Goal: Information Seeking & Learning: Learn about a topic

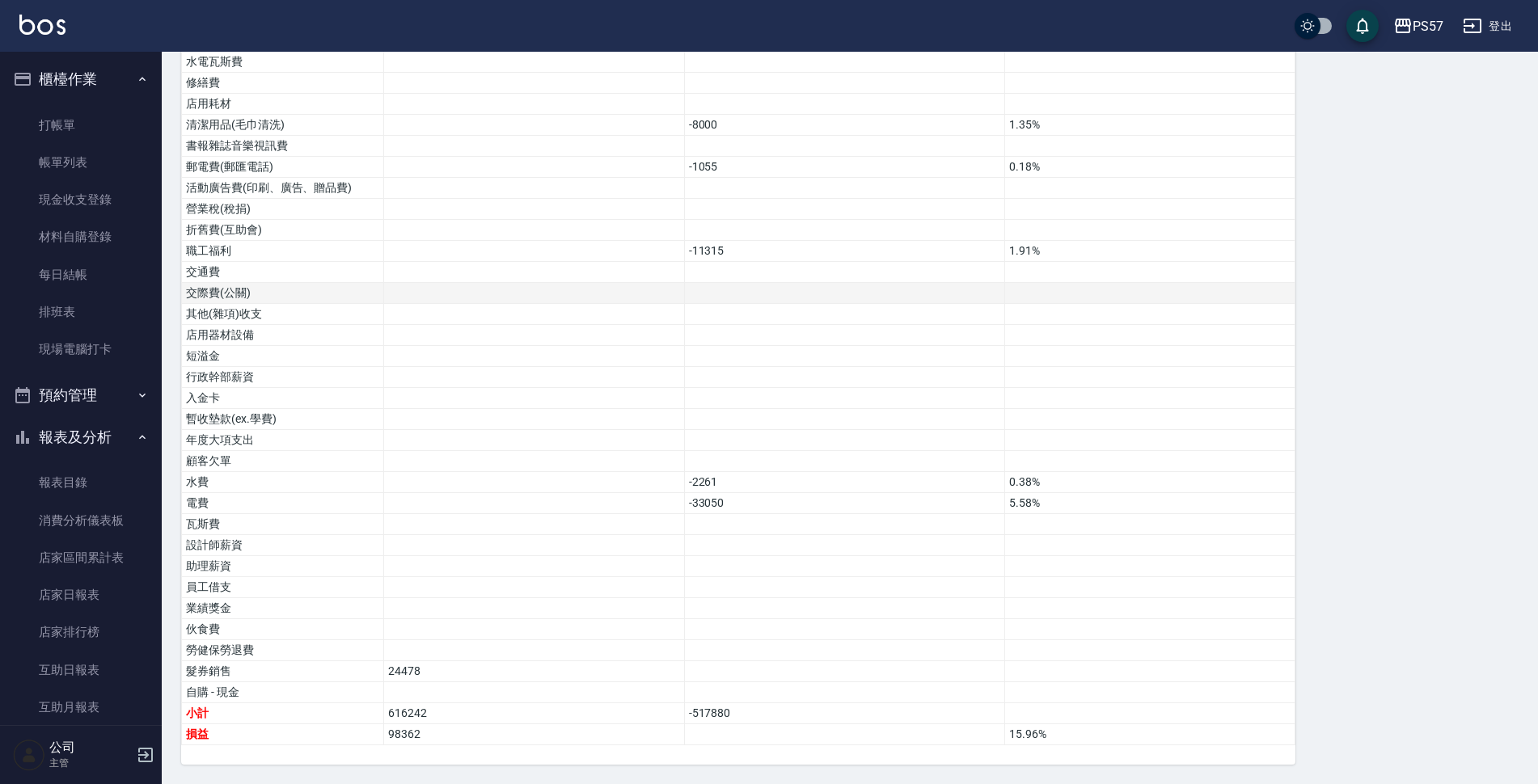
scroll to position [754, 0]
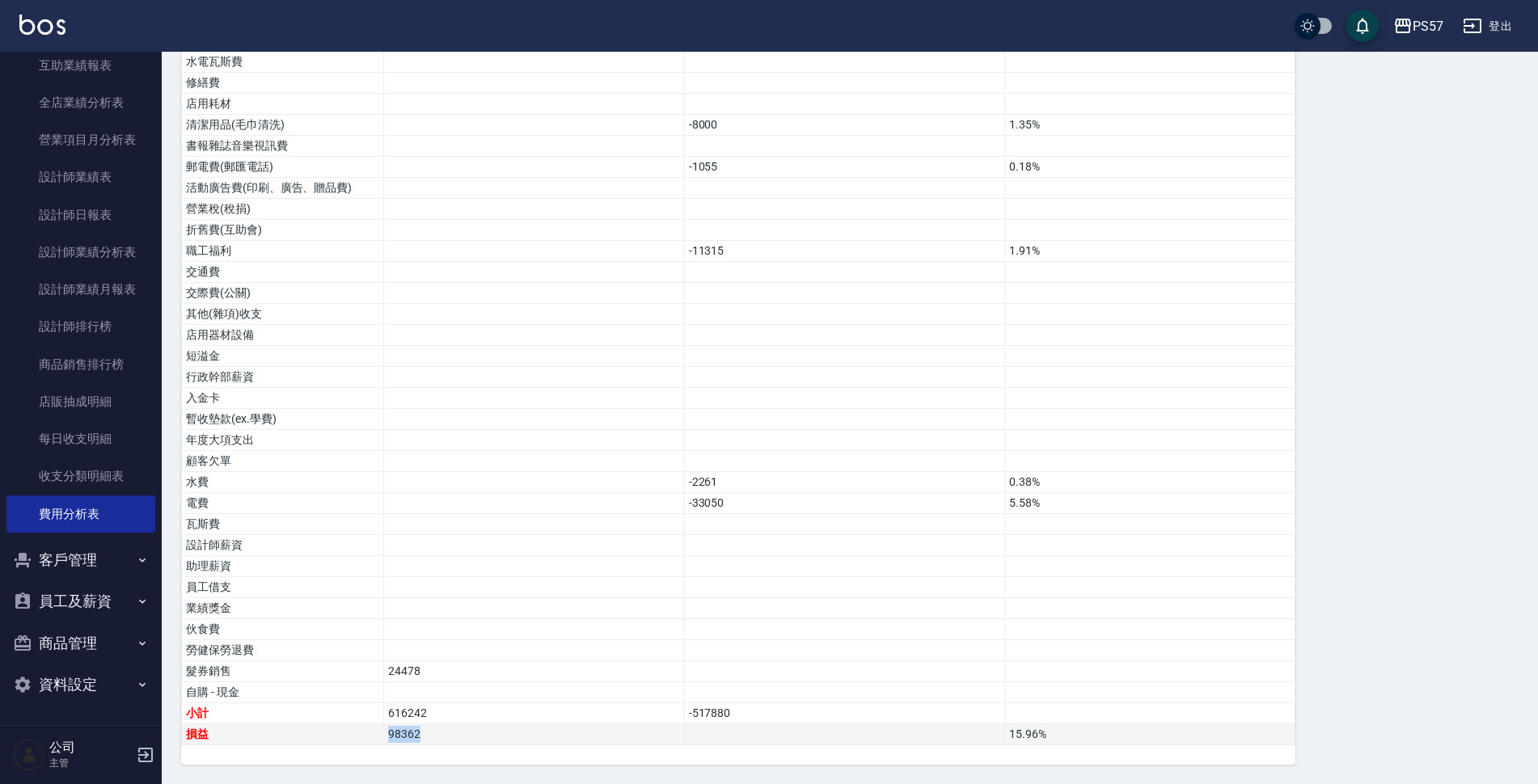
drag, startPoint x: 418, startPoint y: 738, endPoint x: 387, endPoint y: 739, distance: 31.0
click at [387, 739] on td "98362" at bounding box center [534, 734] width 301 height 21
click at [504, 663] on td "24478" at bounding box center [534, 671] width 301 height 21
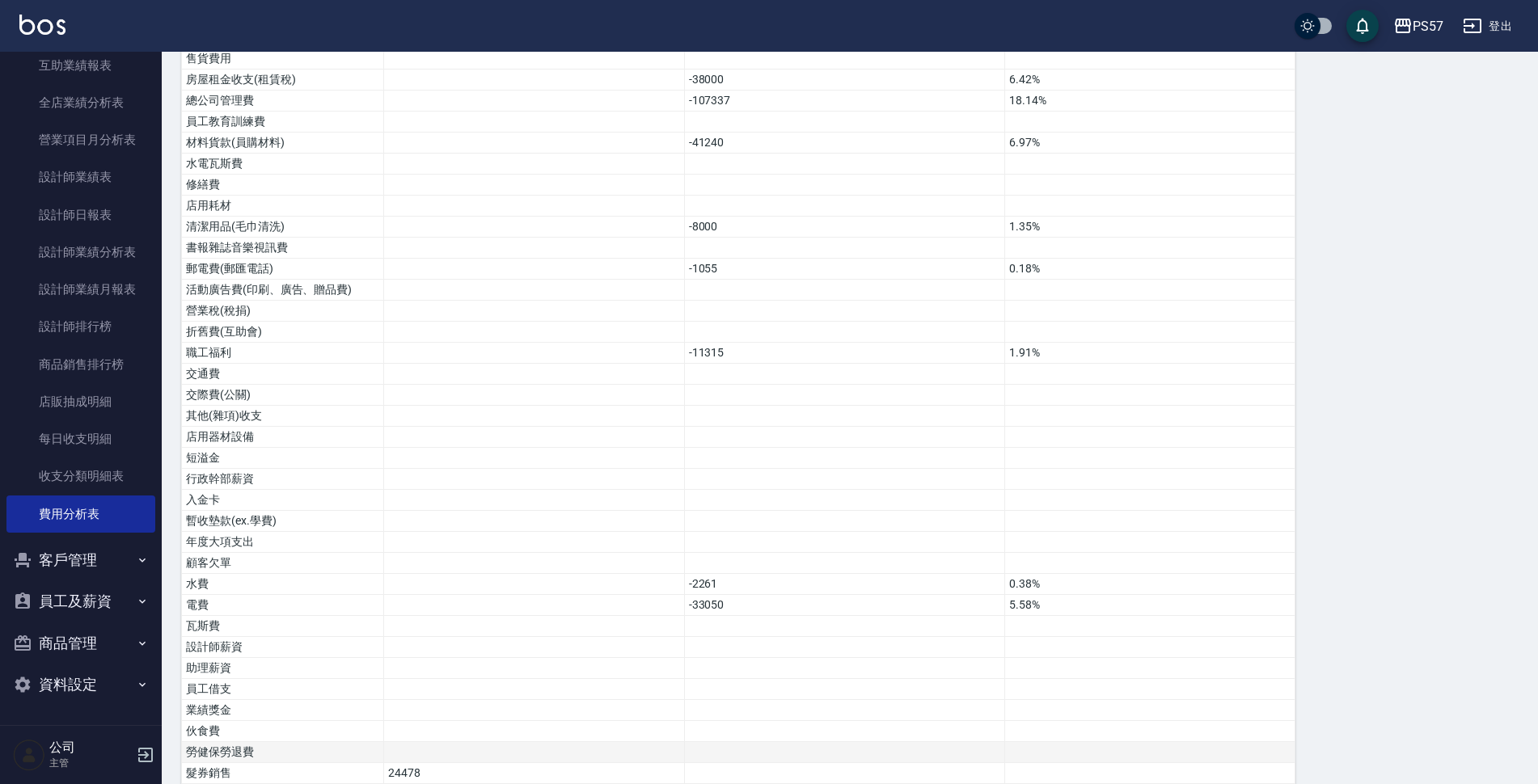
scroll to position [767, 0]
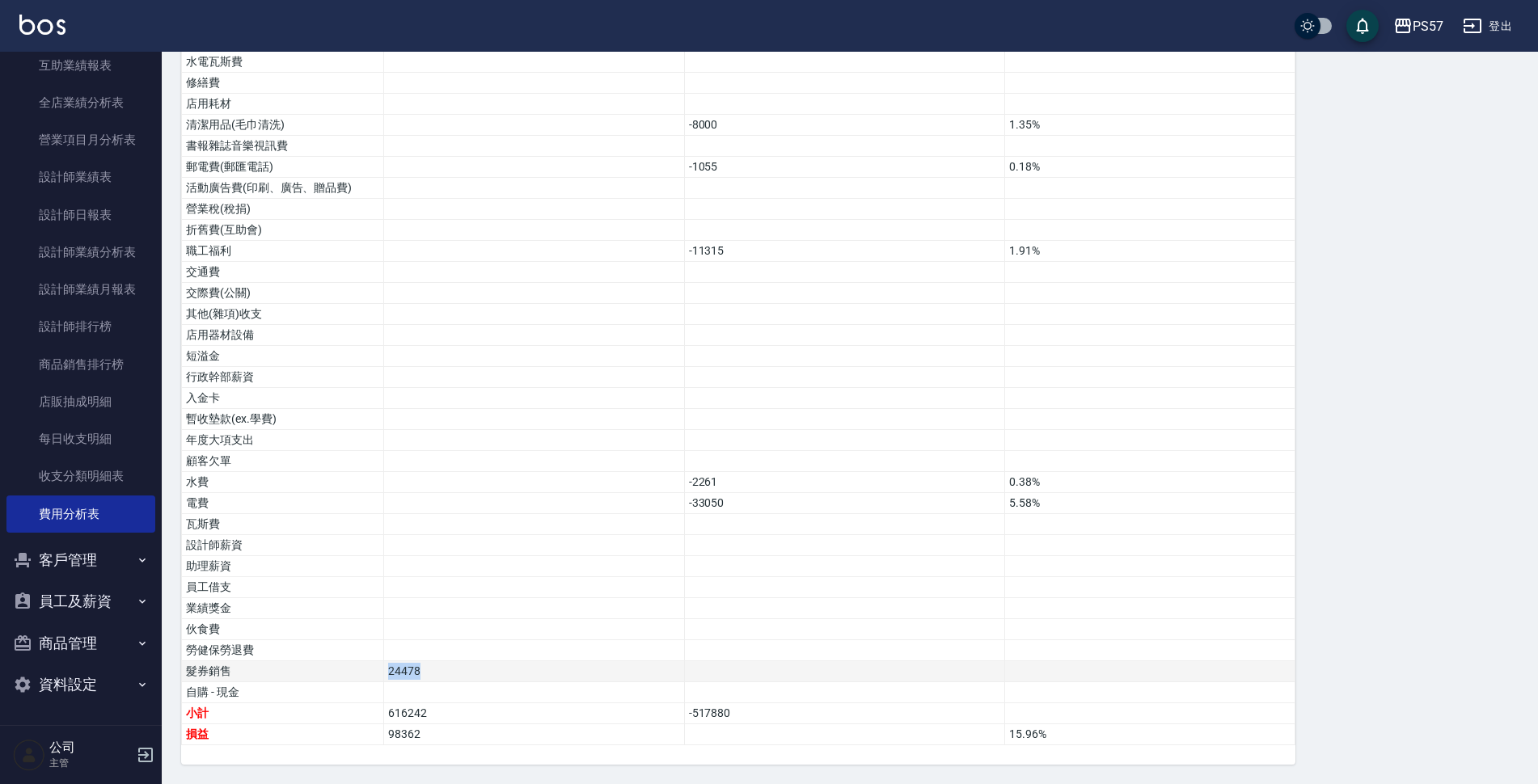
drag, startPoint x: 389, startPoint y: 673, endPoint x: 433, endPoint y: 678, distance: 44.3
click at [433, 678] on td "24478" at bounding box center [534, 671] width 301 height 21
click at [472, 656] on td at bounding box center [534, 650] width 301 height 21
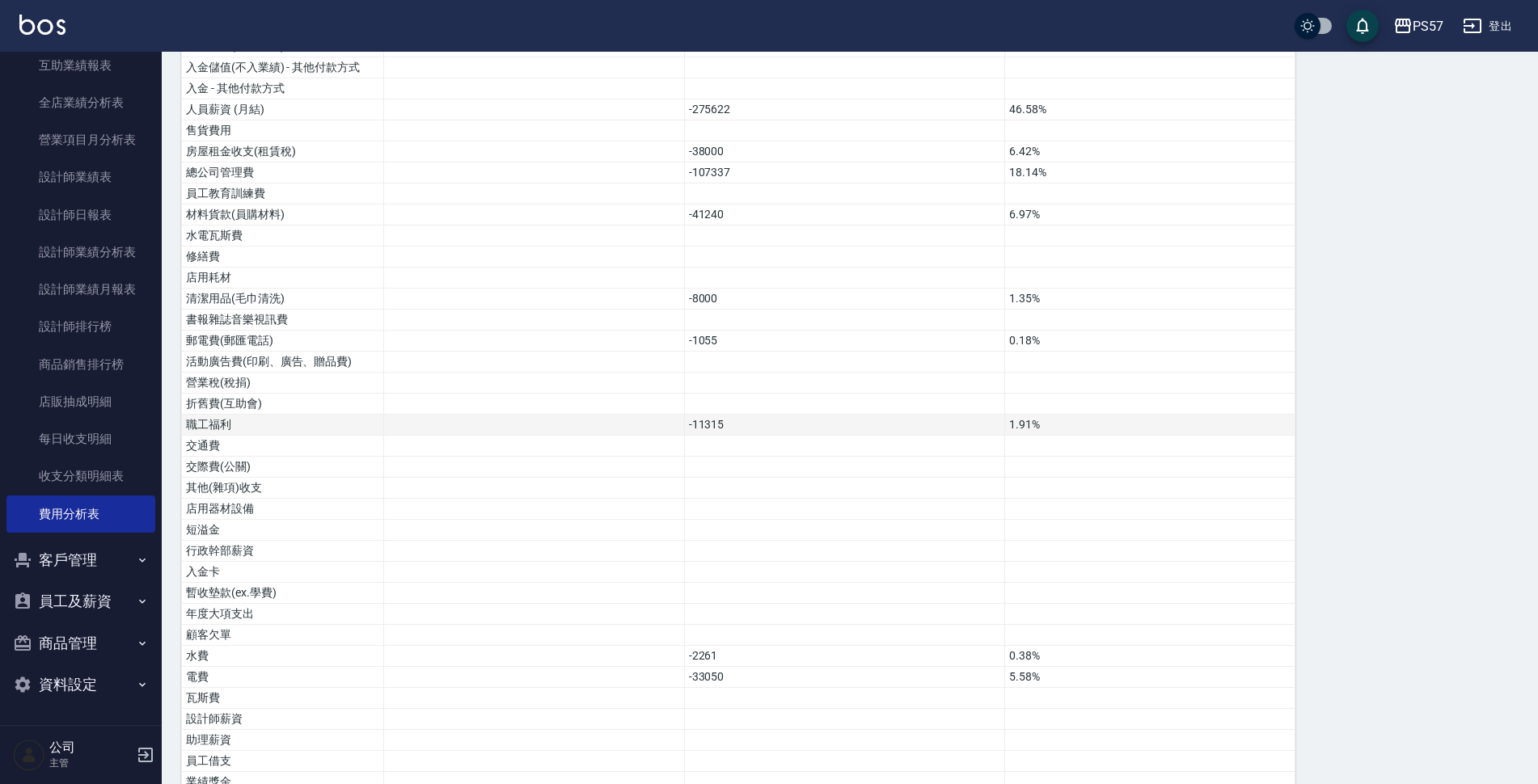
scroll to position [566, 0]
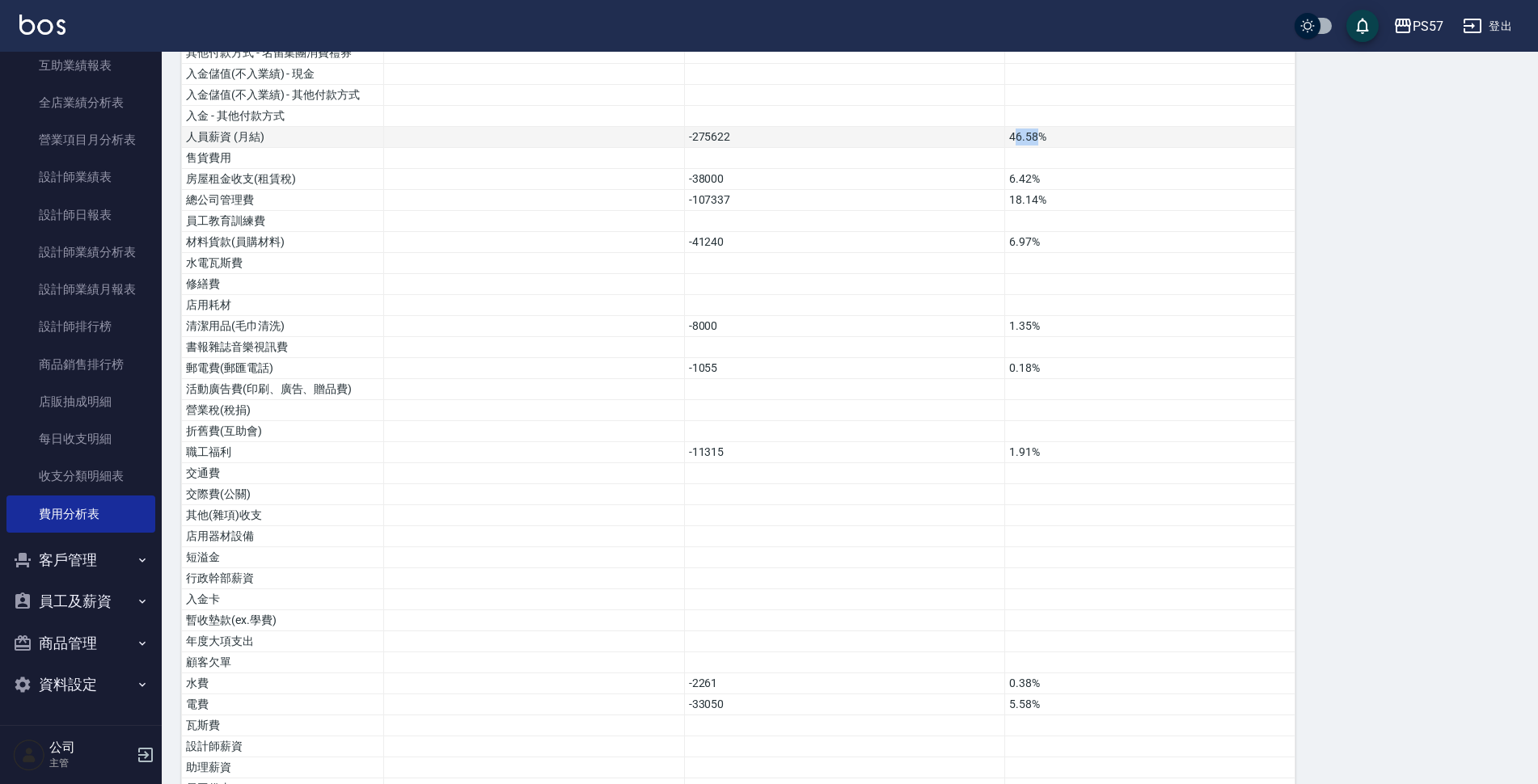
drag, startPoint x: 1013, startPoint y: 136, endPoint x: 1035, endPoint y: 138, distance: 22.1
click at [1035, 138] on td "46.58%" at bounding box center [1149, 137] width 290 height 21
click at [1081, 169] on td "6.42%" at bounding box center [1149, 179] width 290 height 21
drag, startPoint x: 999, startPoint y: 174, endPoint x: 1070, endPoint y: 178, distance: 71.1
click at [1070, 178] on tr "房屋租金收支(租賃稅) -38000 6.42%" at bounding box center [739, 179] width 1114 height 21
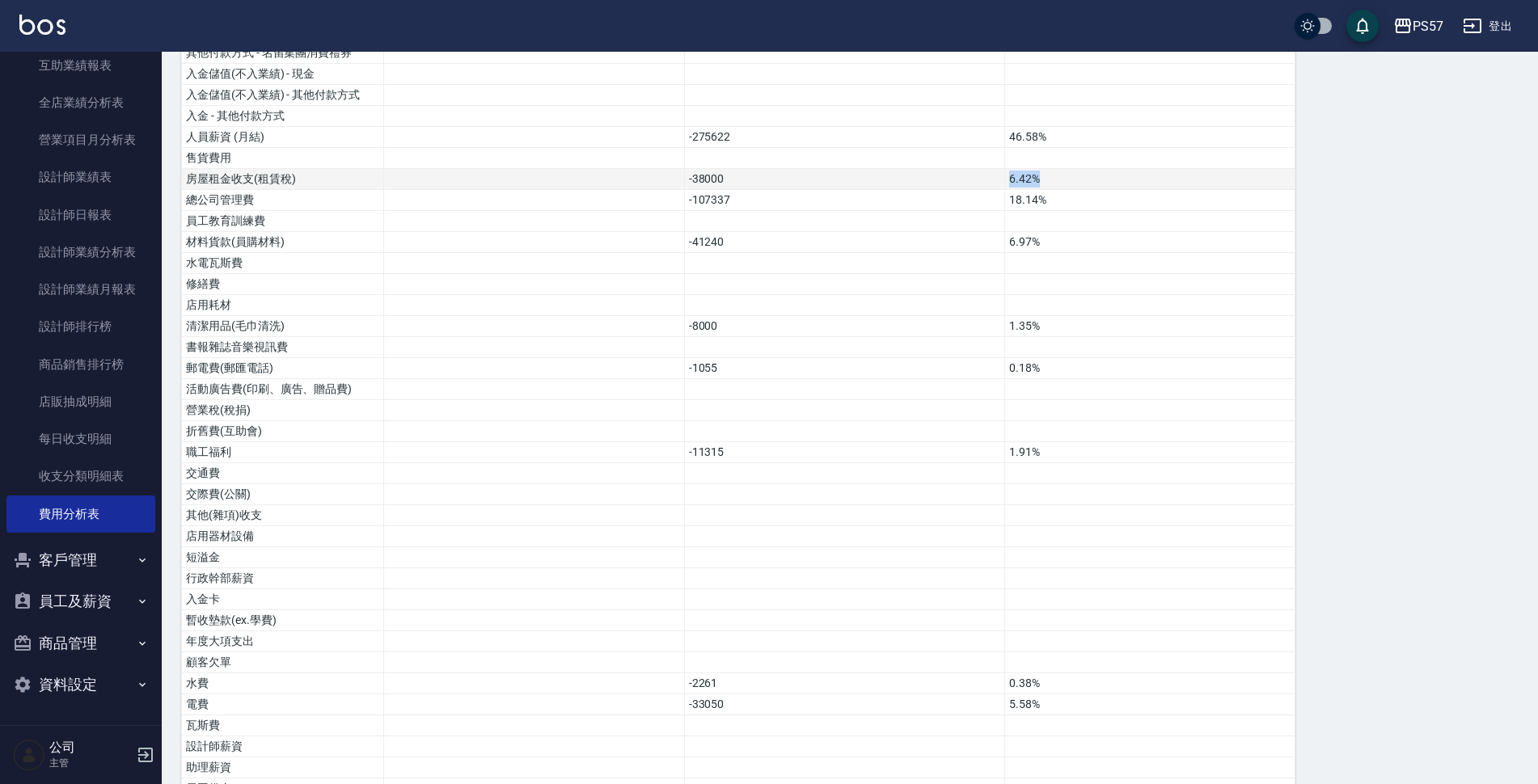
click at [1087, 184] on td "6.42%" at bounding box center [1149, 179] width 290 height 21
drag, startPoint x: 1009, startPoint y: 199, endPoint x: 1068, endPoint y: 199, distance: 59.0
click at [1068, 199] on td "18.14%" at bounding box center [1149, 200] width 290 height 21
click at [1126, 210] on td "18.14%" at bounding box center [1149, 200] width 290 height 21
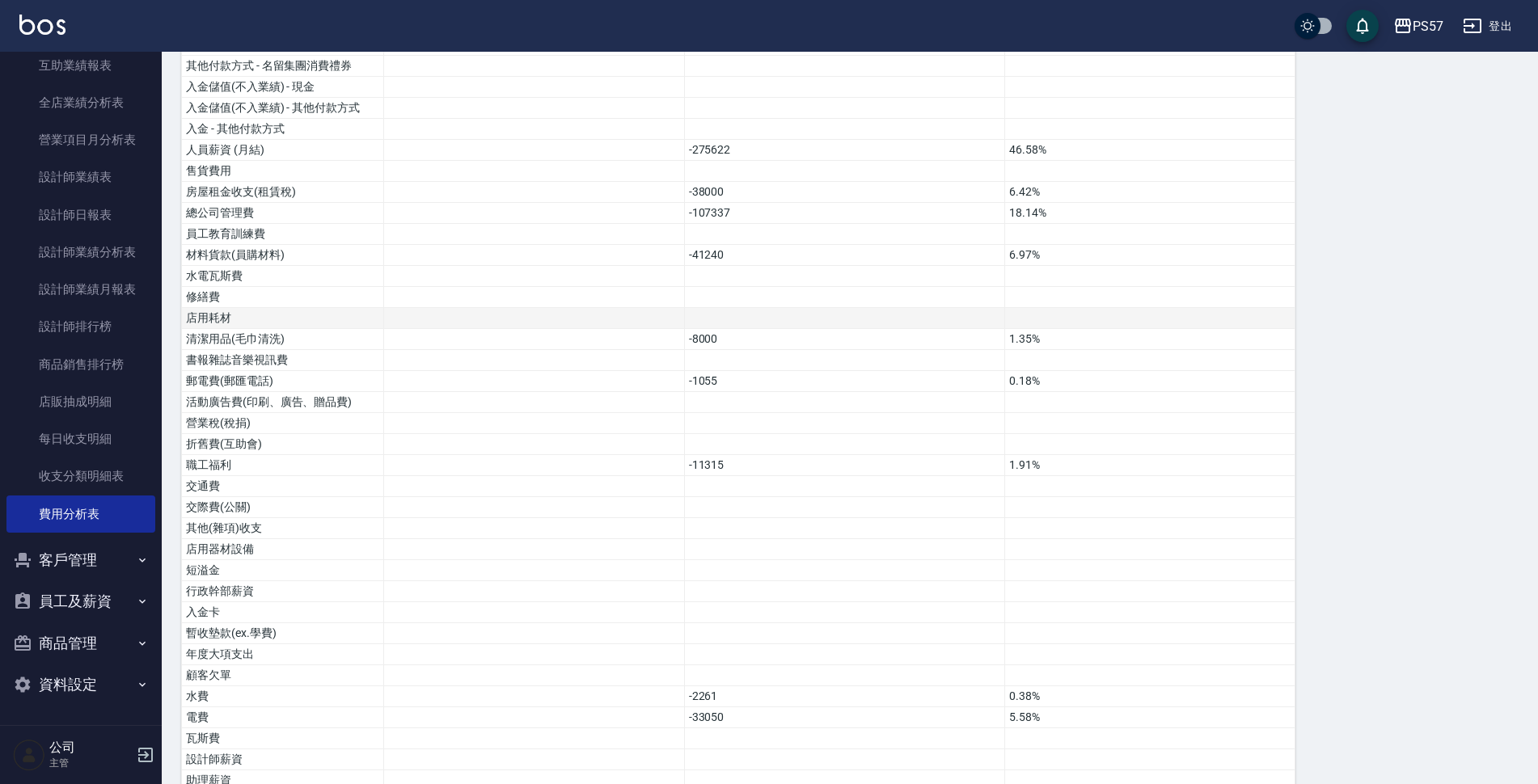
scroll to position [524, 0]
